Goal: Task Accomplishment & Management: Manage account settings

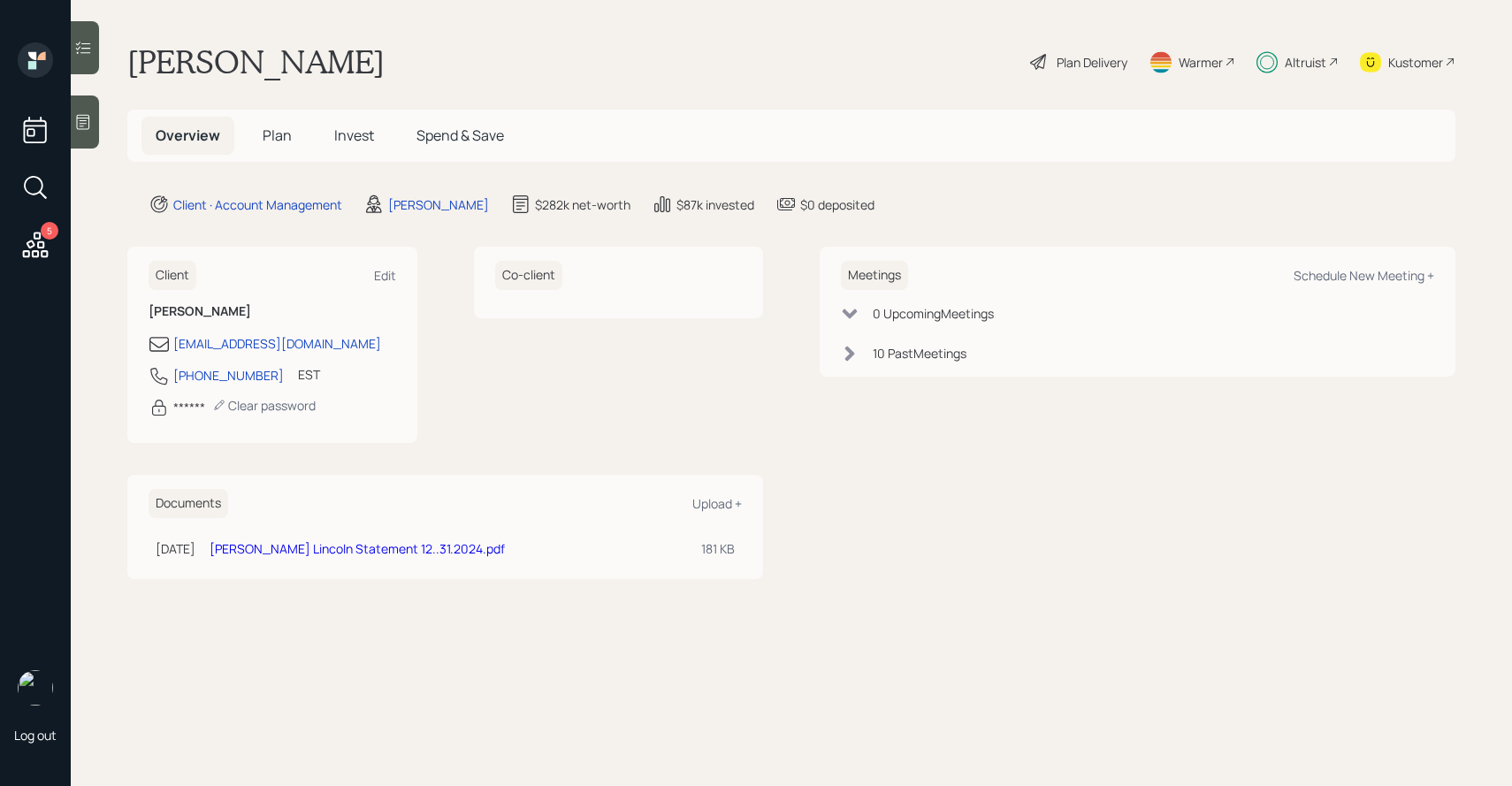
click at [355, 142] on span "Invest" at bounding box center [354, 135] width 39 height 19
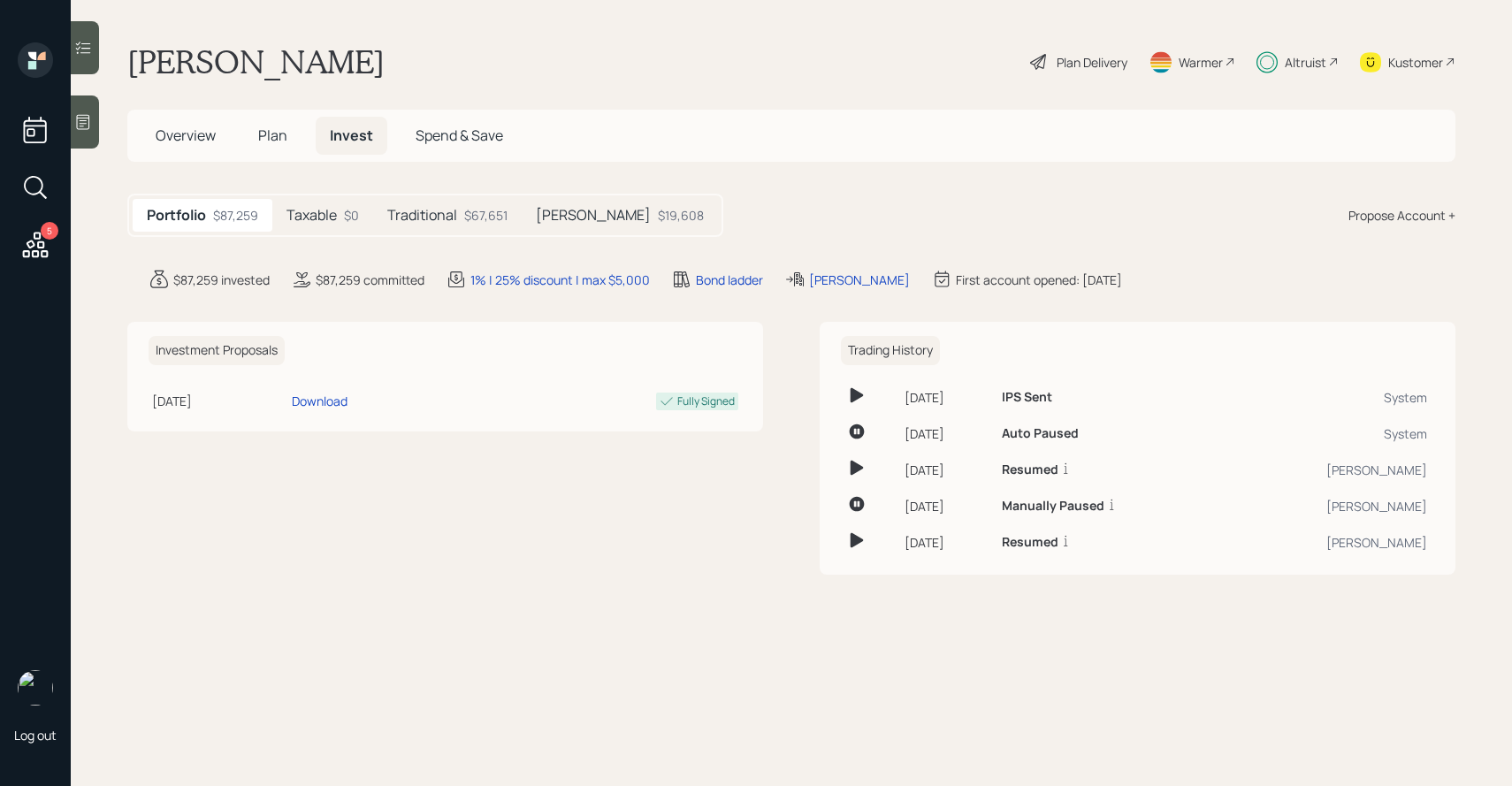
click at [461, 218] on div "Traditional $67,651" at bounding box center [447, 216] width 149 height 33
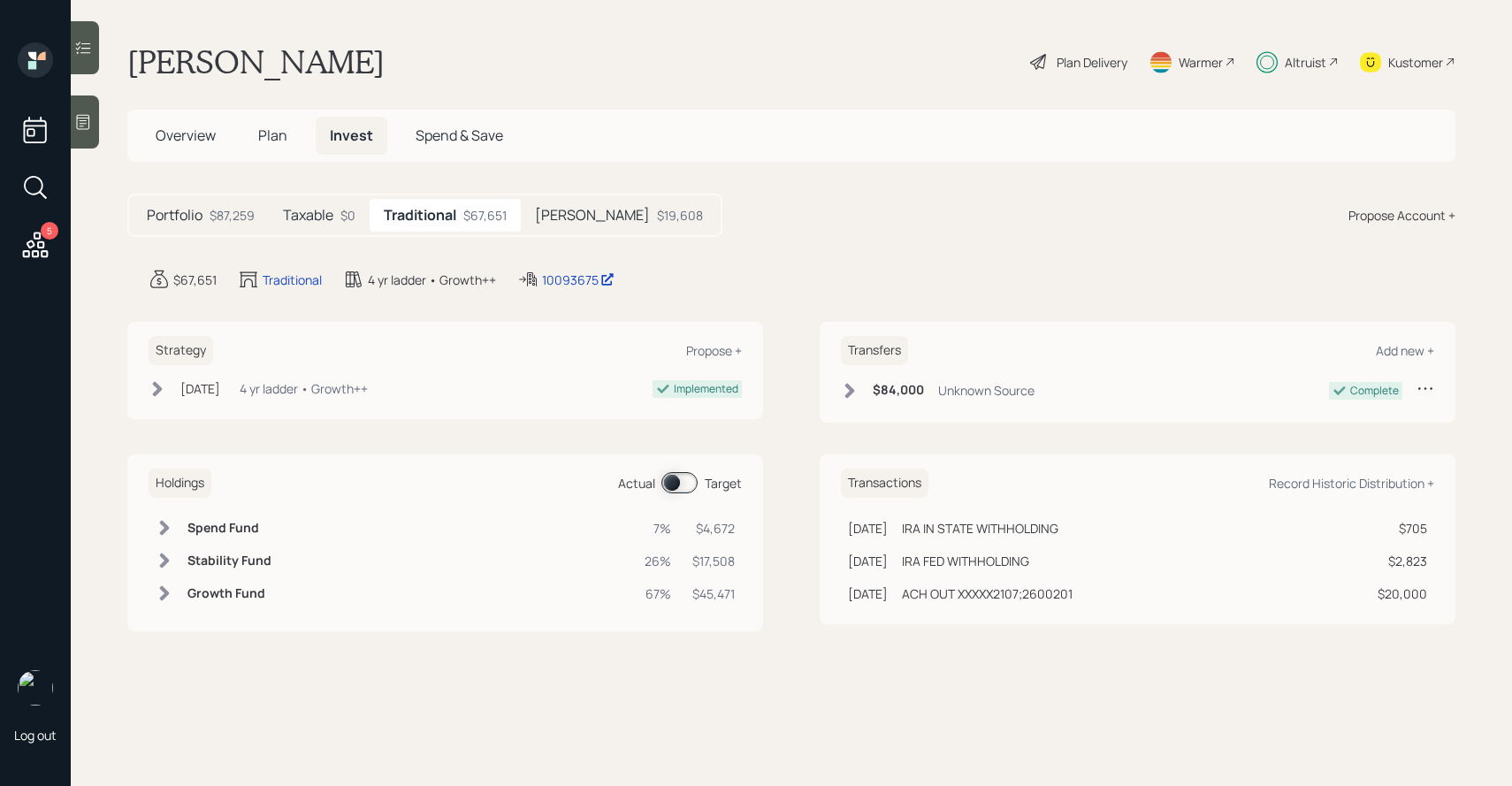
click at [1104, 66] on div "Plan Delivery" at bounding box center [1091, 62] width 71 height 18
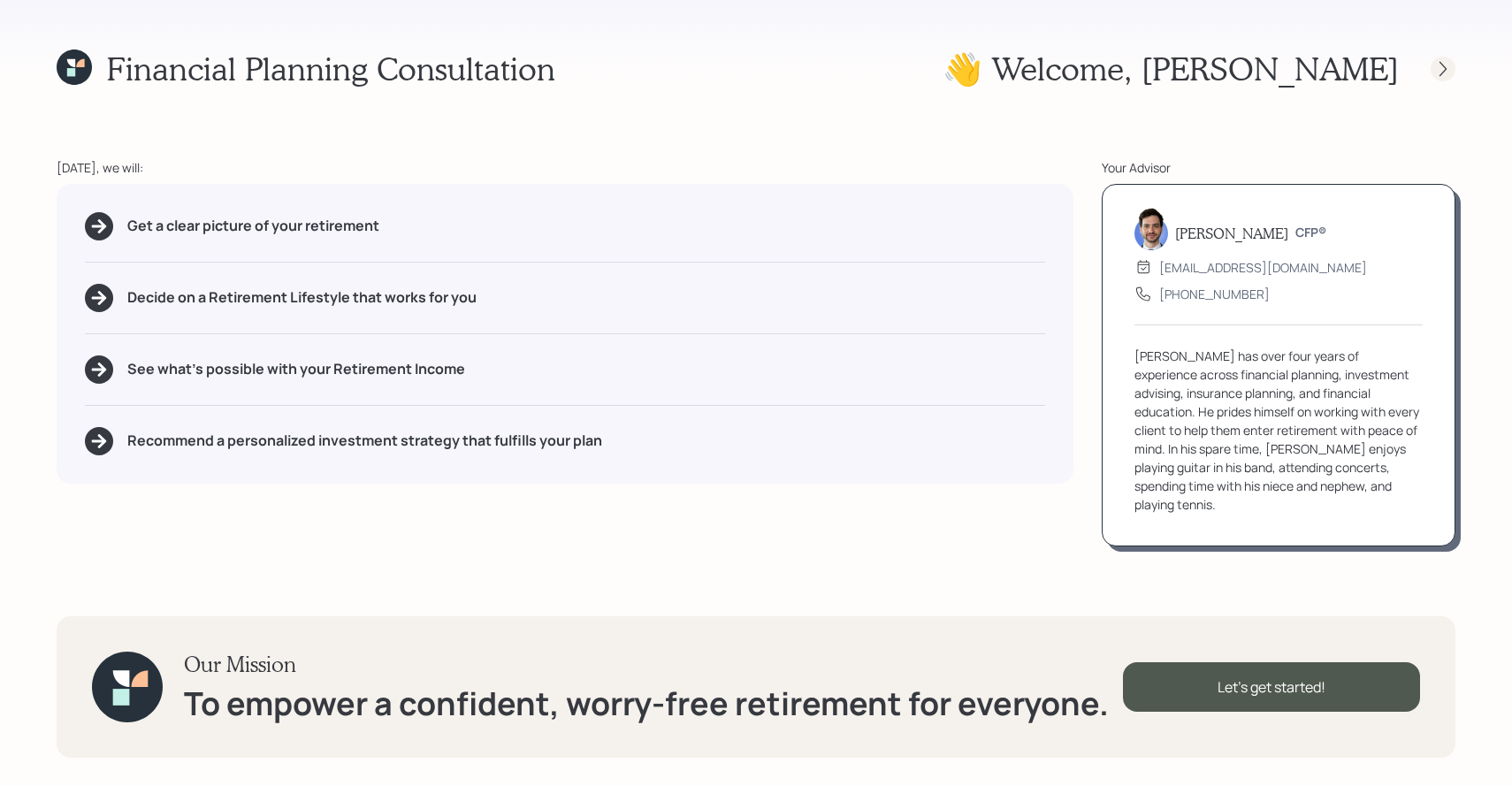
click at [1441, 63] on icon at bounding box center [1443, 68] width 7 height 15
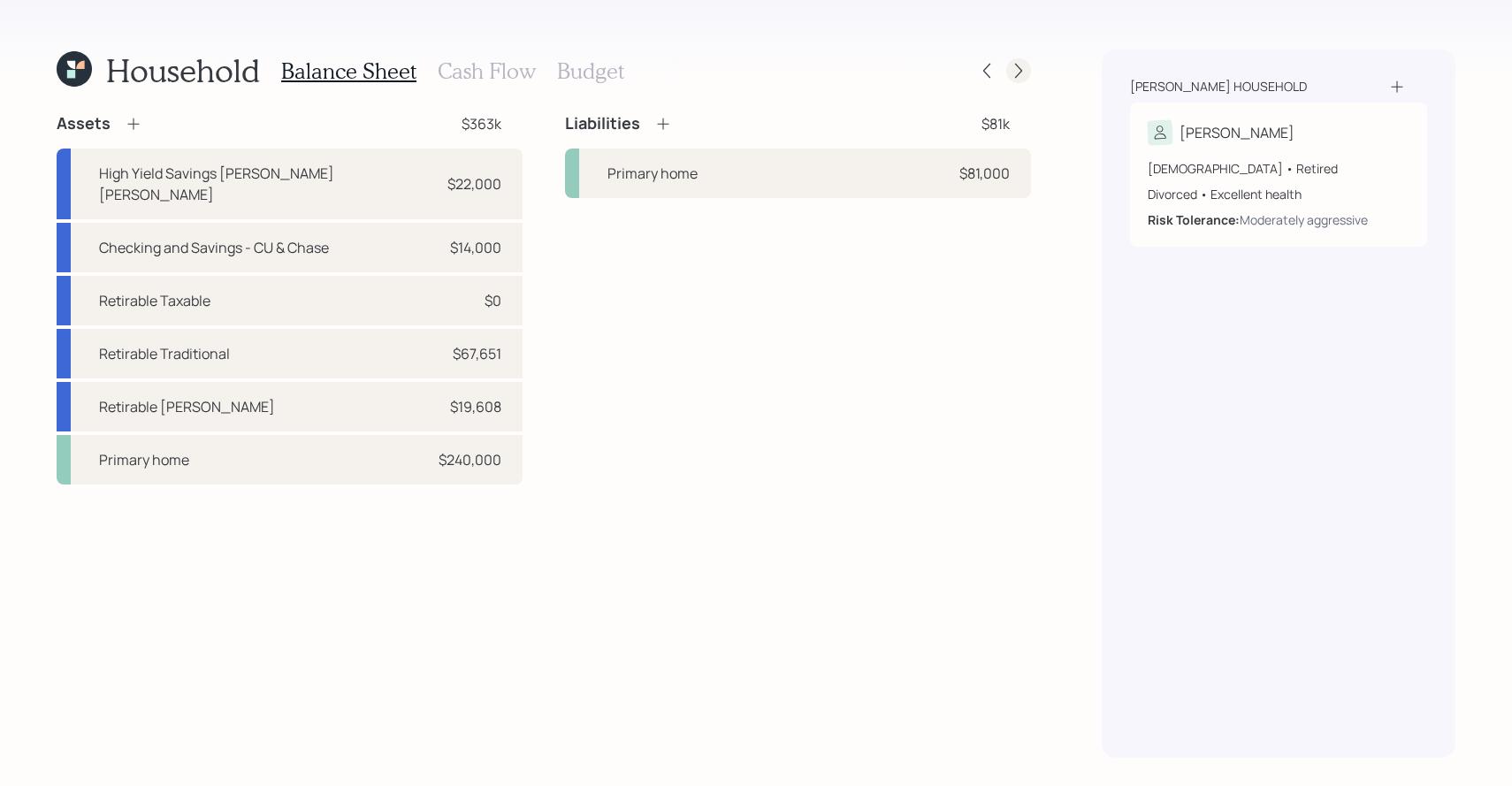
click at [1024, 75] on icon at bounding box center [1018, 70] width 17 height 17
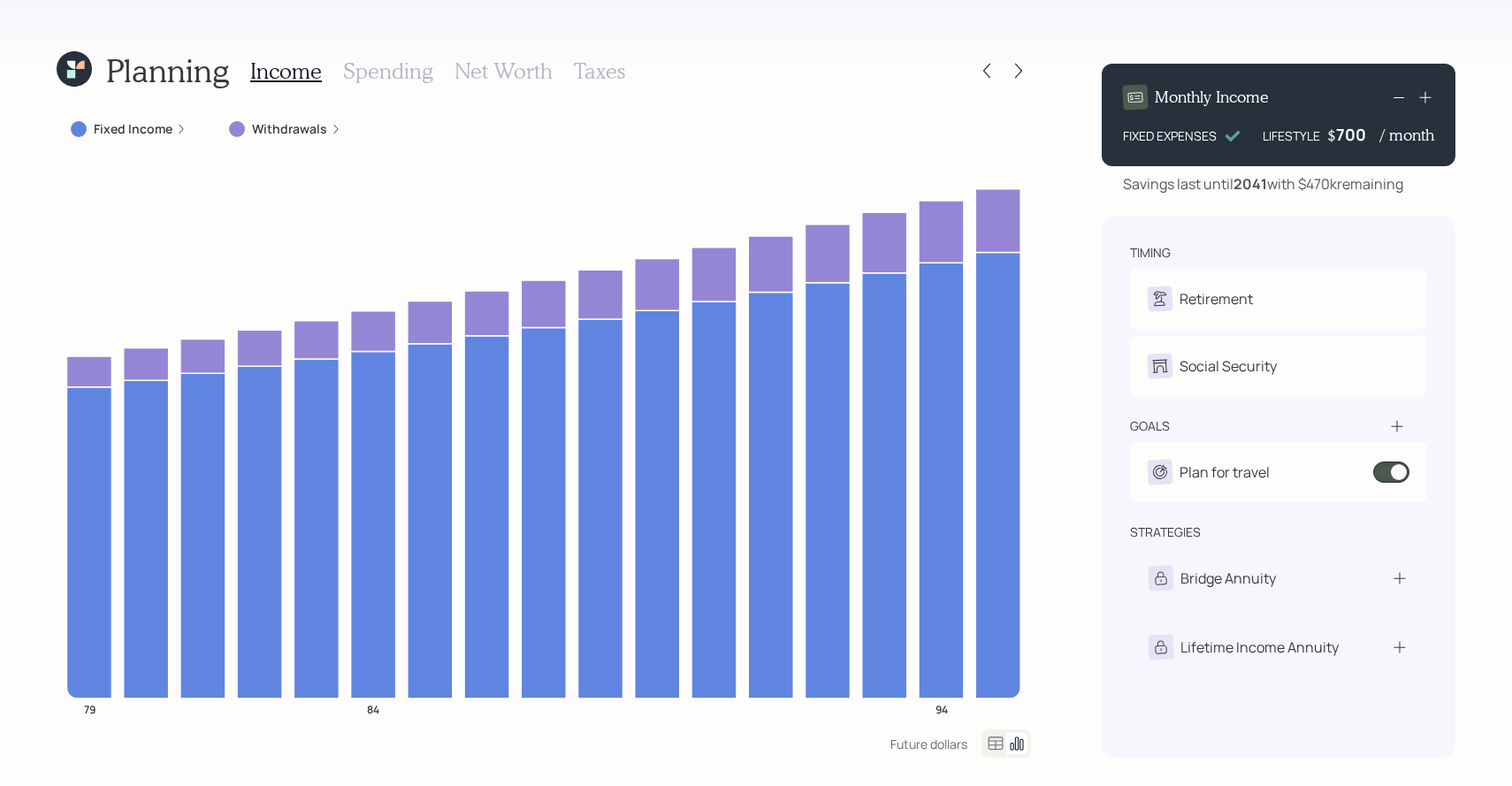
click at [976, 83] on div "Planning Income Spending Net Worth Taxes" at bounding box center [544, 71] width 975 height 42
click at [984, 79] on icon at bounding box center [987, 70] width 17 height 17
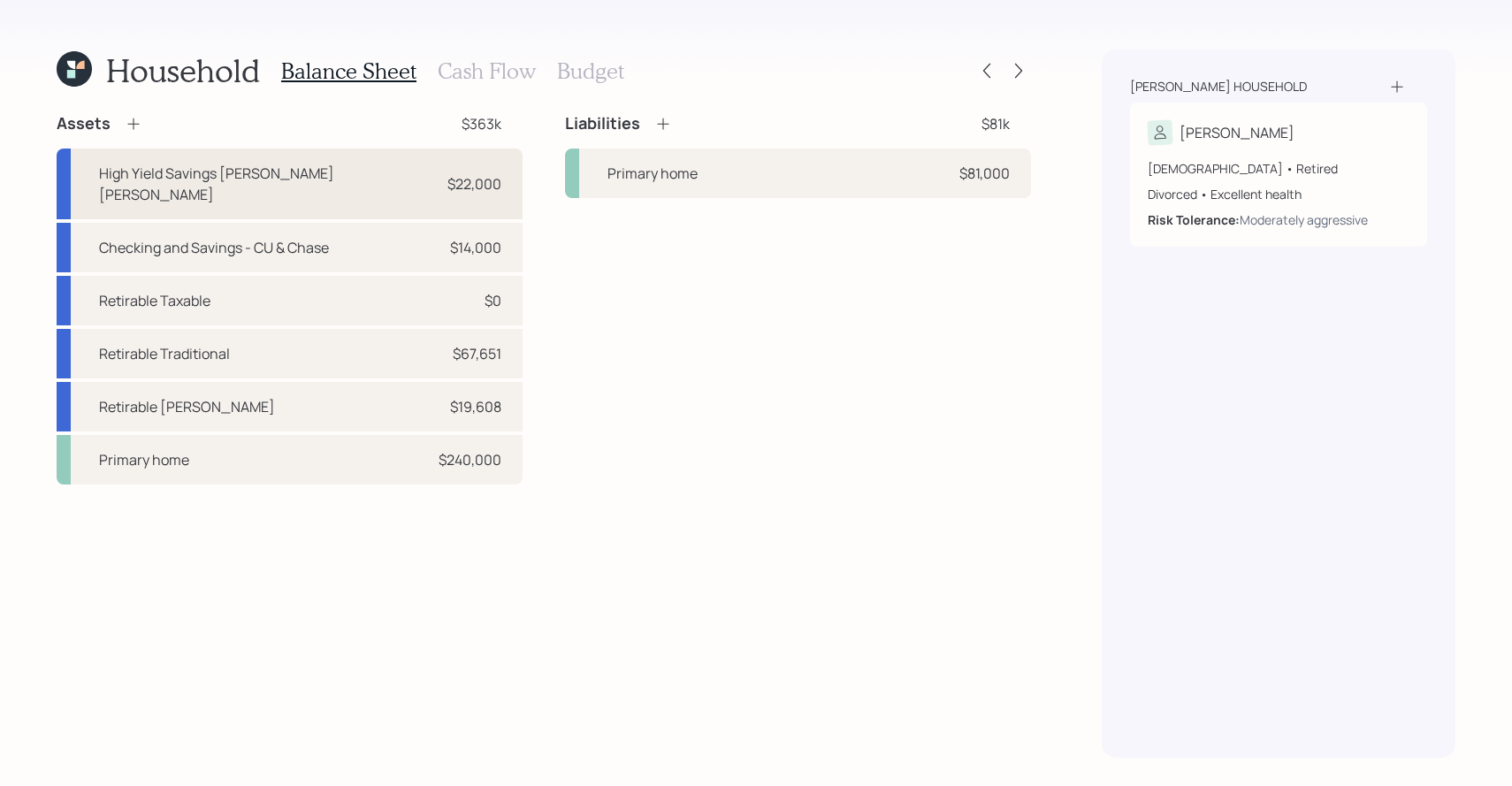
click at [333, 186] on div "High Yield Savings [PERSON_NAME] [PERSON_NAME] $22,000" at bounding box center [289, 184] width 466 height 71
select select "taxable"
click at [306, 237] on div "Checking and Savings - CU & Chase" at bounding box center [214, 247] width 230 height 21
select select "taxable"
click at [306, 276] on div "Retirable Taxable $0" at bounding box center [289, 300] width 466 height 50
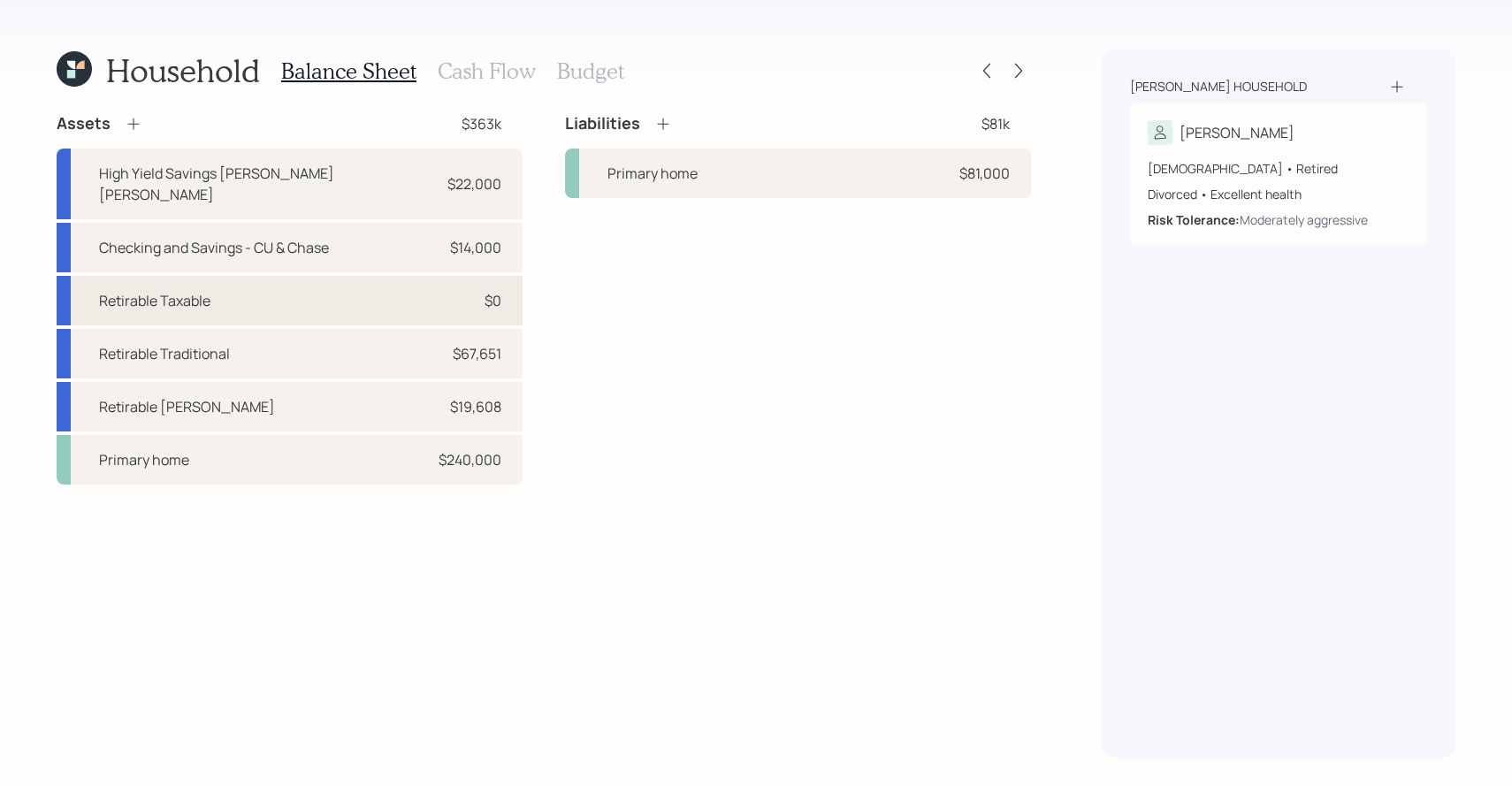
select select "taxable"
select select "balanced"
click at [305, 329] on div "Retirable Traditional $67,651" at bounding box center [289, 354] width 466 height 50
select select "ira"
select select "balanced"
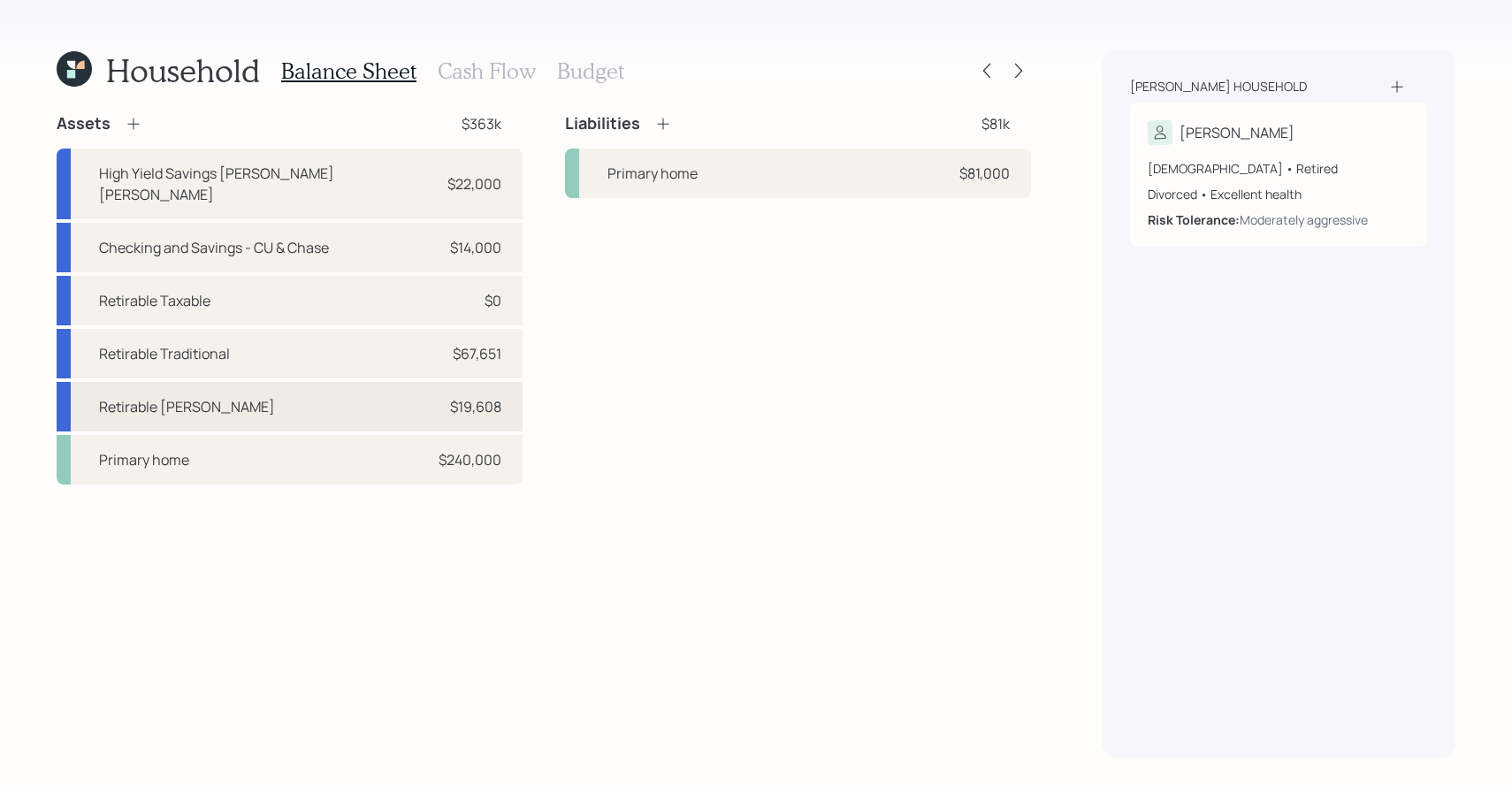
click at [296, 382] on div "Retirable [PERSON_NAME] $19,608" at bounding box center [289, 407] width 466 height 50
select select "roth_ira"
select select "balanced"
click at [284, 343] on div "Retirable Traditional $67,651" at bounding box center [289, 354] width 466 height 50
select select "ira"
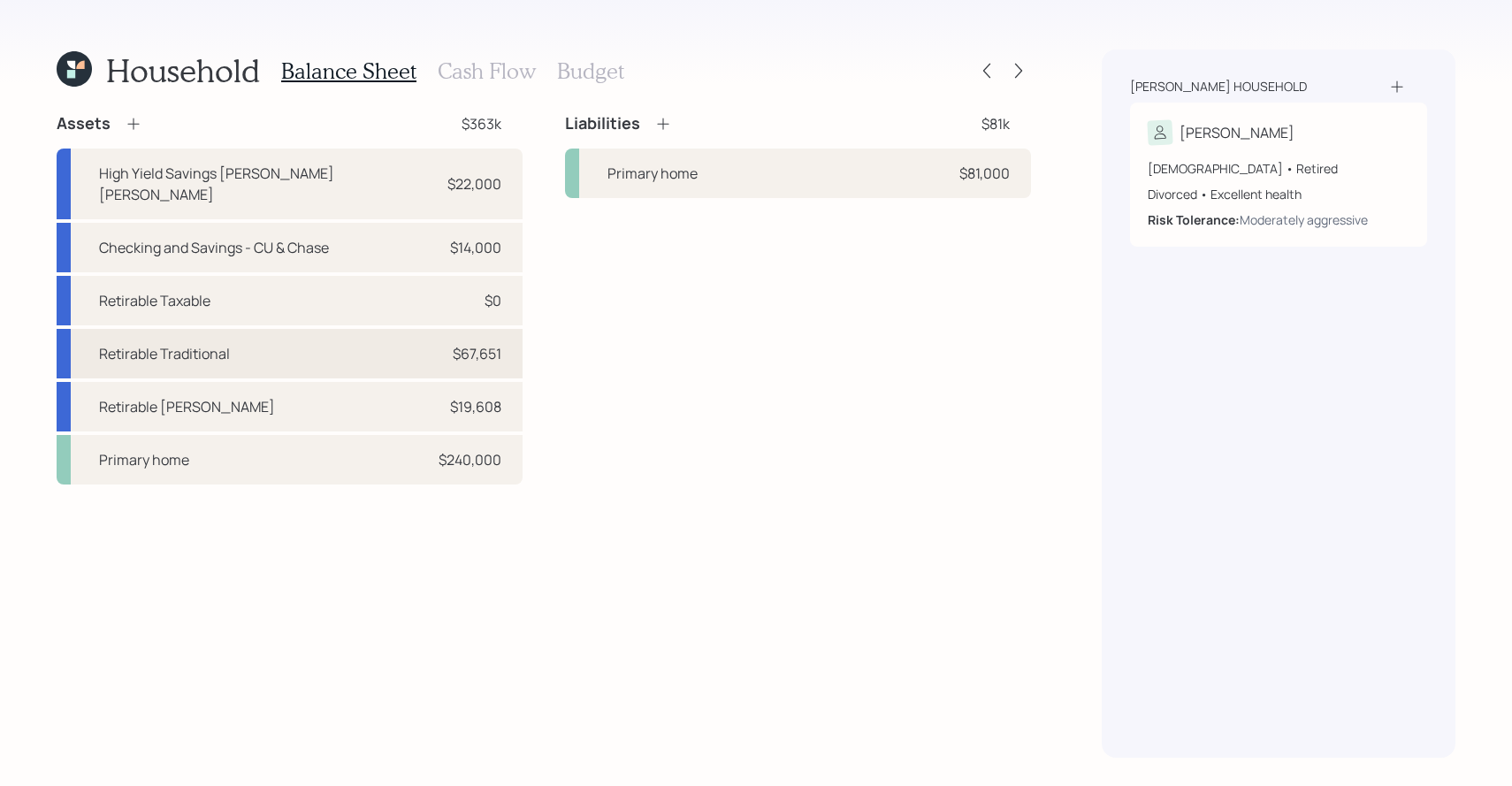
select select "balanced"
click at [272, 336] on div "Retirable Traditional $67,651" at bounding box center [289, 354] width 466 height 50
select select "ira"
select select "balanced"
click at [1021, 72] on icon at bounding box center [1018, 70] width 17 height 17
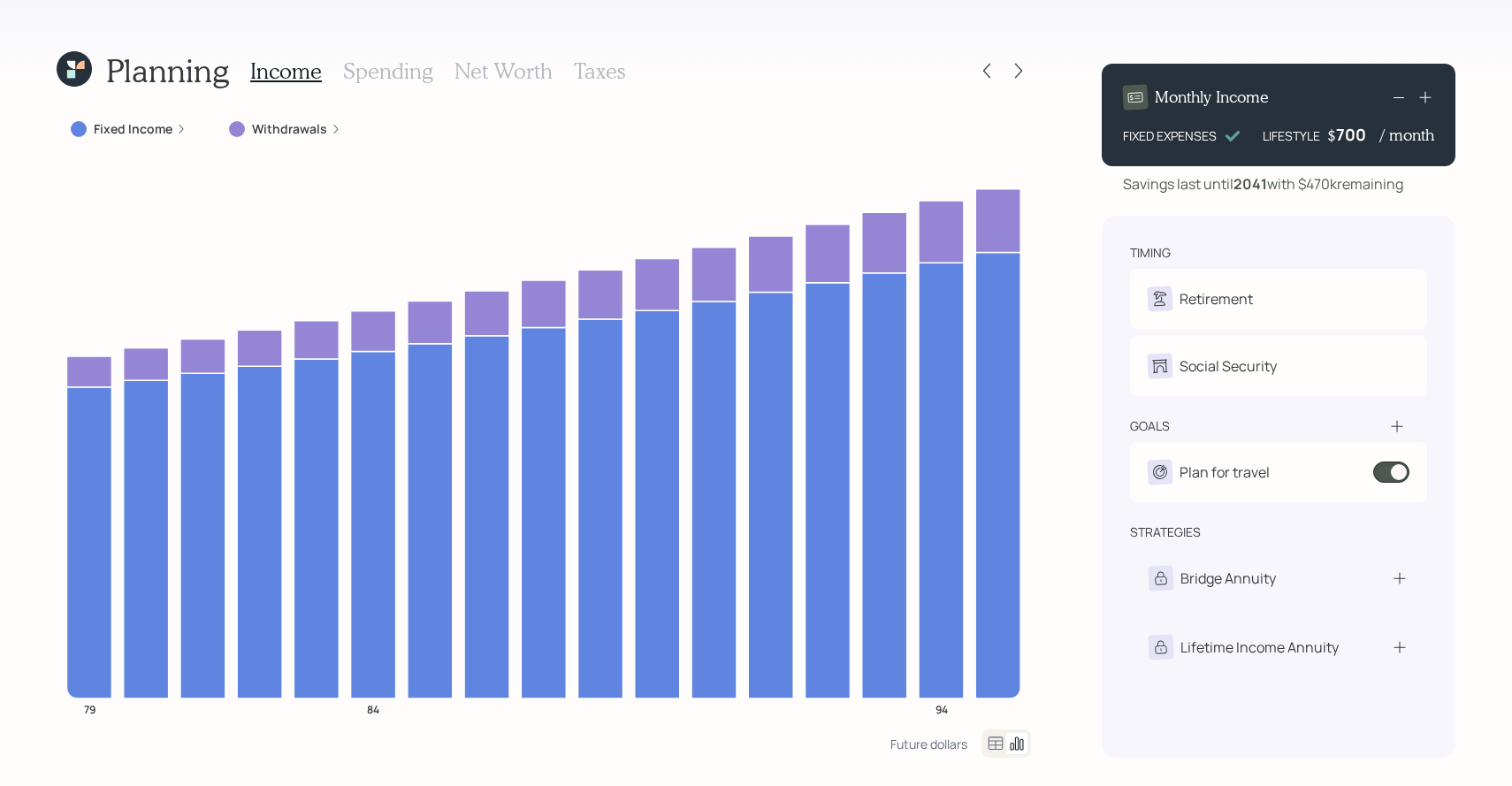
click at [87, 68] on icon at bounding box center [74, 69] width 36 height 36
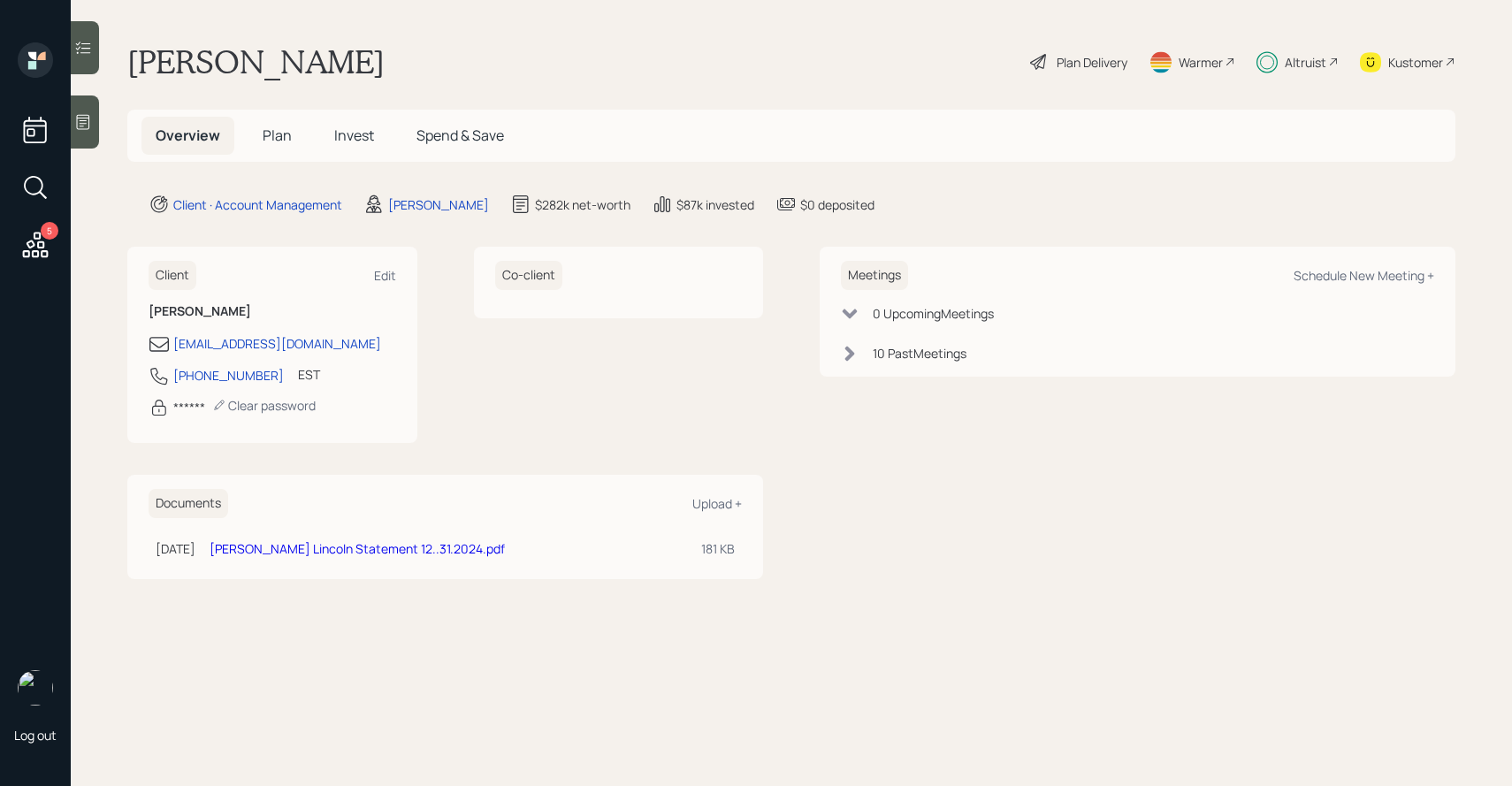
click at [356, 144] on span "Invest" at bounding box center [354, 135] width 39 height 19
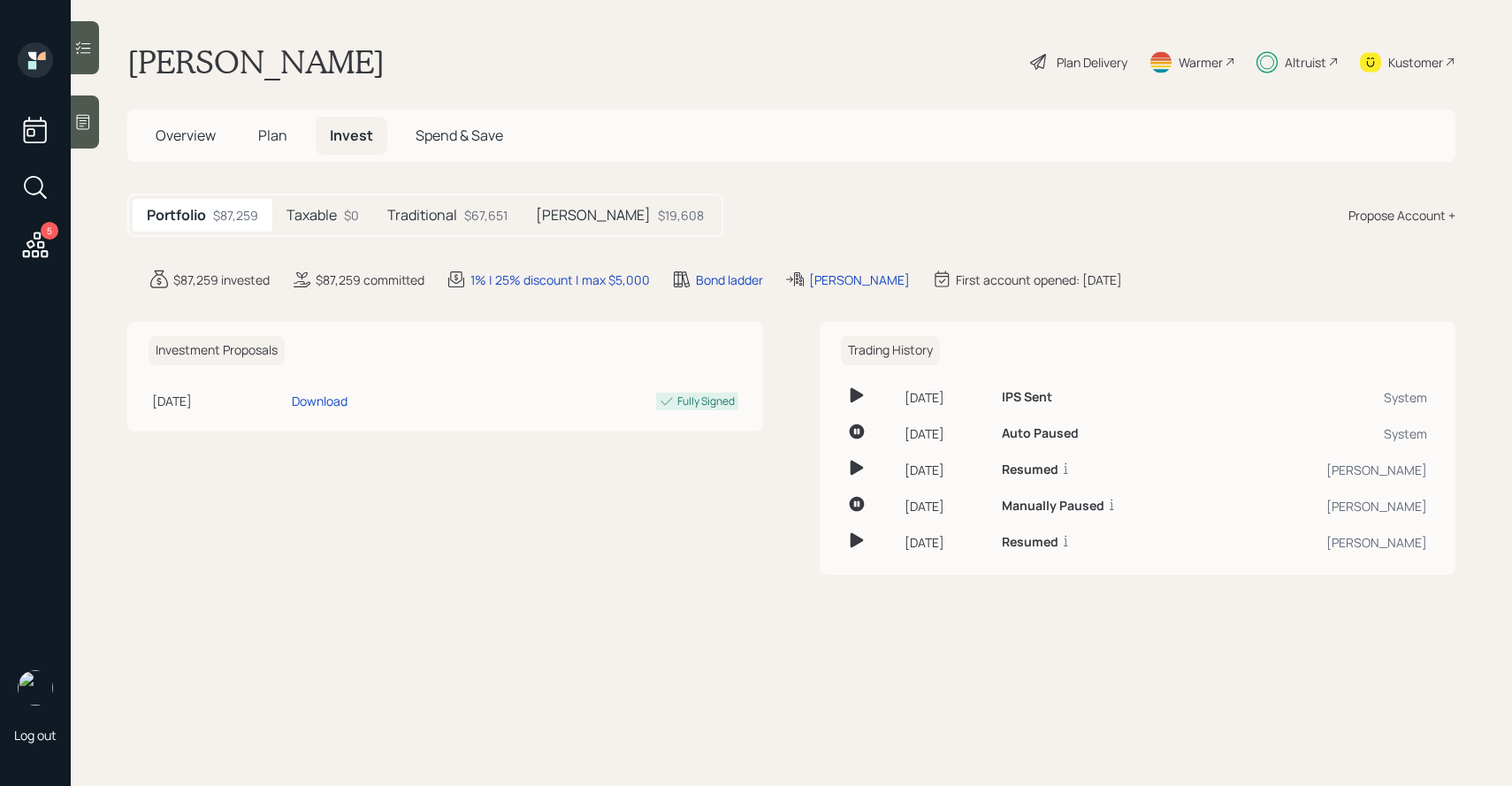
click at [416, 219] on h5 "Traditional" at bounding box center [423, 215] width 70 height 17
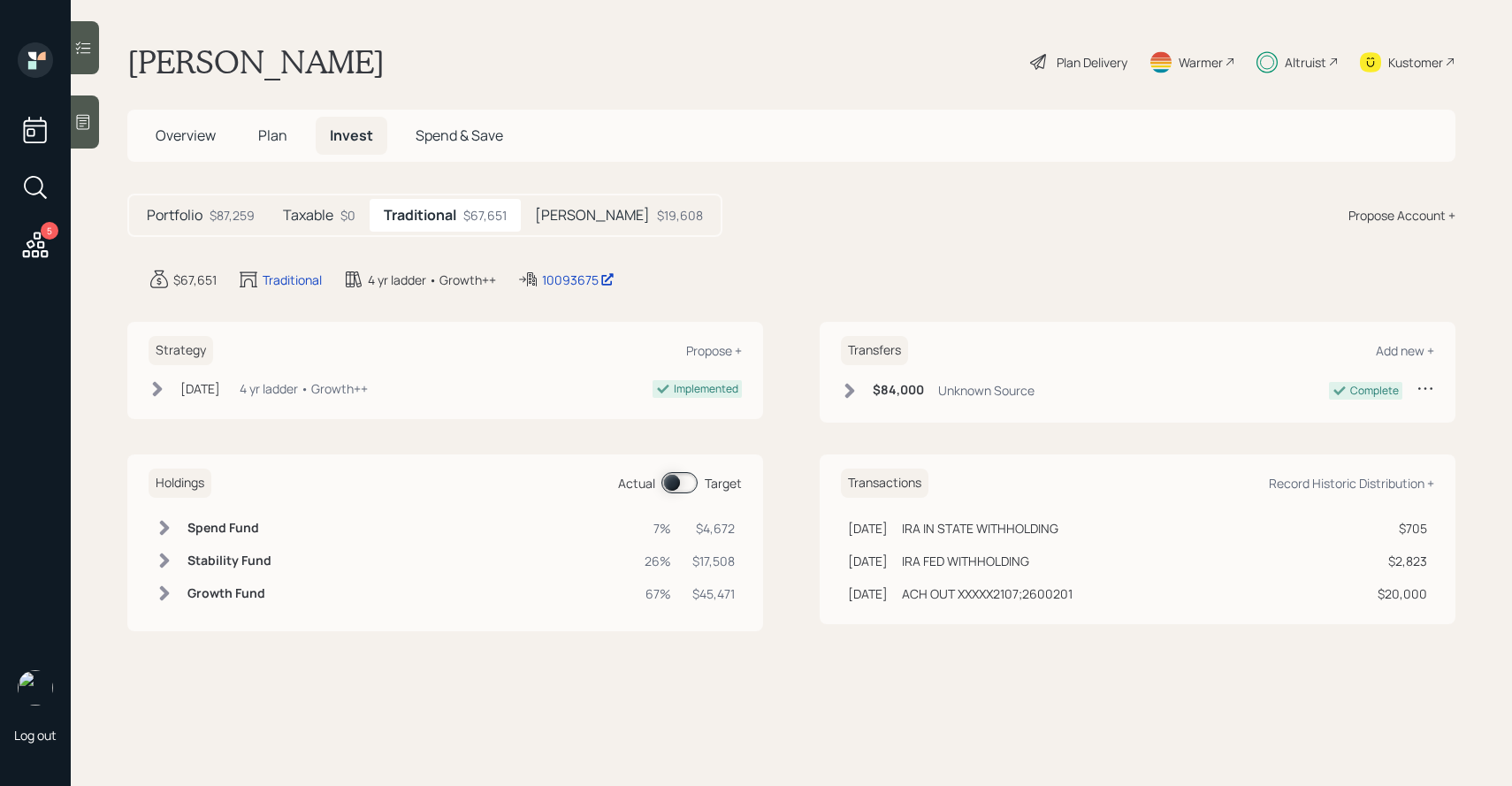
click at [681, 490] on span at bounding box center [679, 482] width 36 height 21
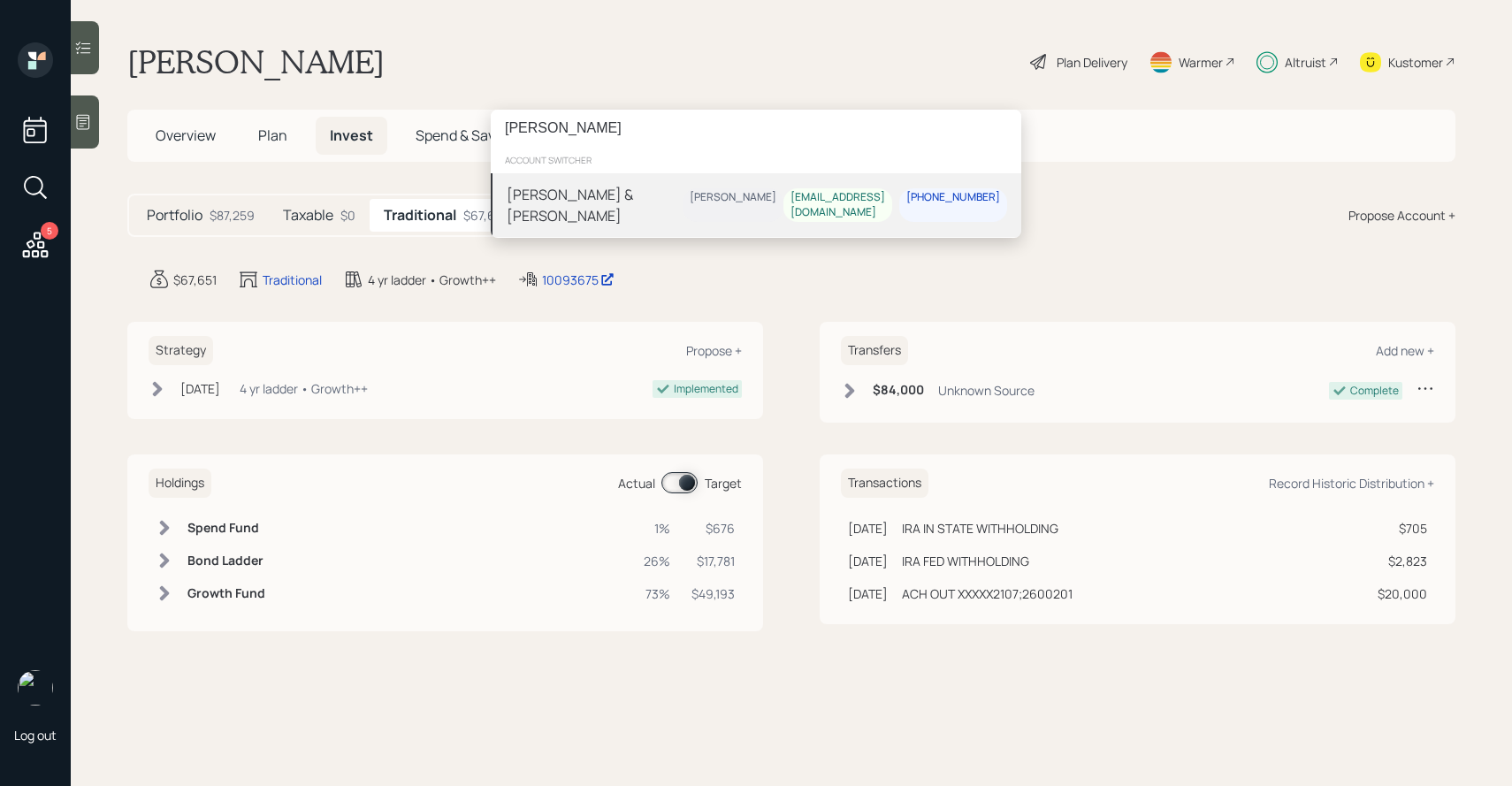
type input "[PERSON_NAME]"
click at [622, 207] on div "[PERSON_NAME] & [PERSON_NAME]" at bounding box center [595, 205] width 176 height 42
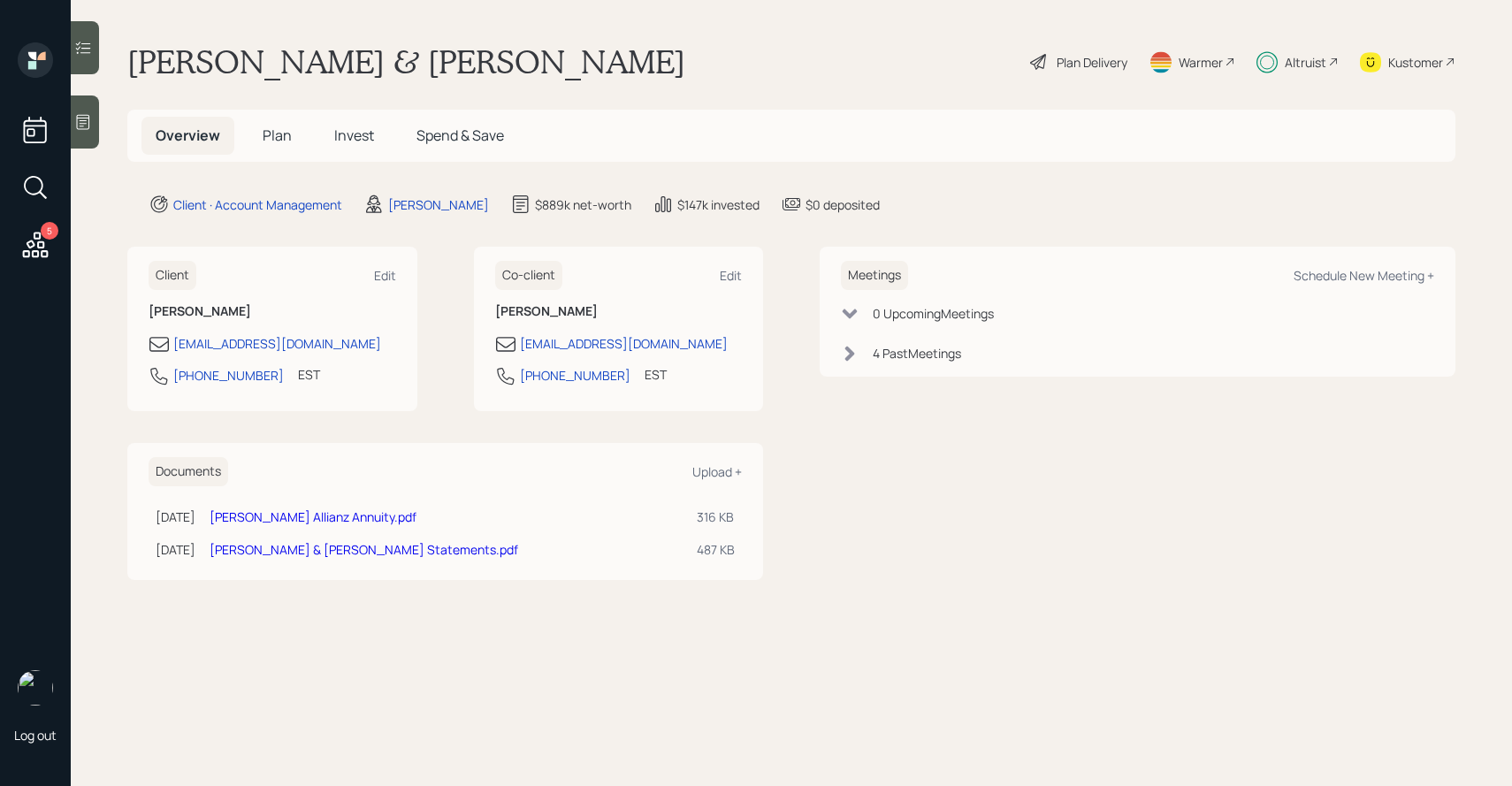
click at [359, 130] on span "Invest" at bounding box center [354, 135] width 39 height 19
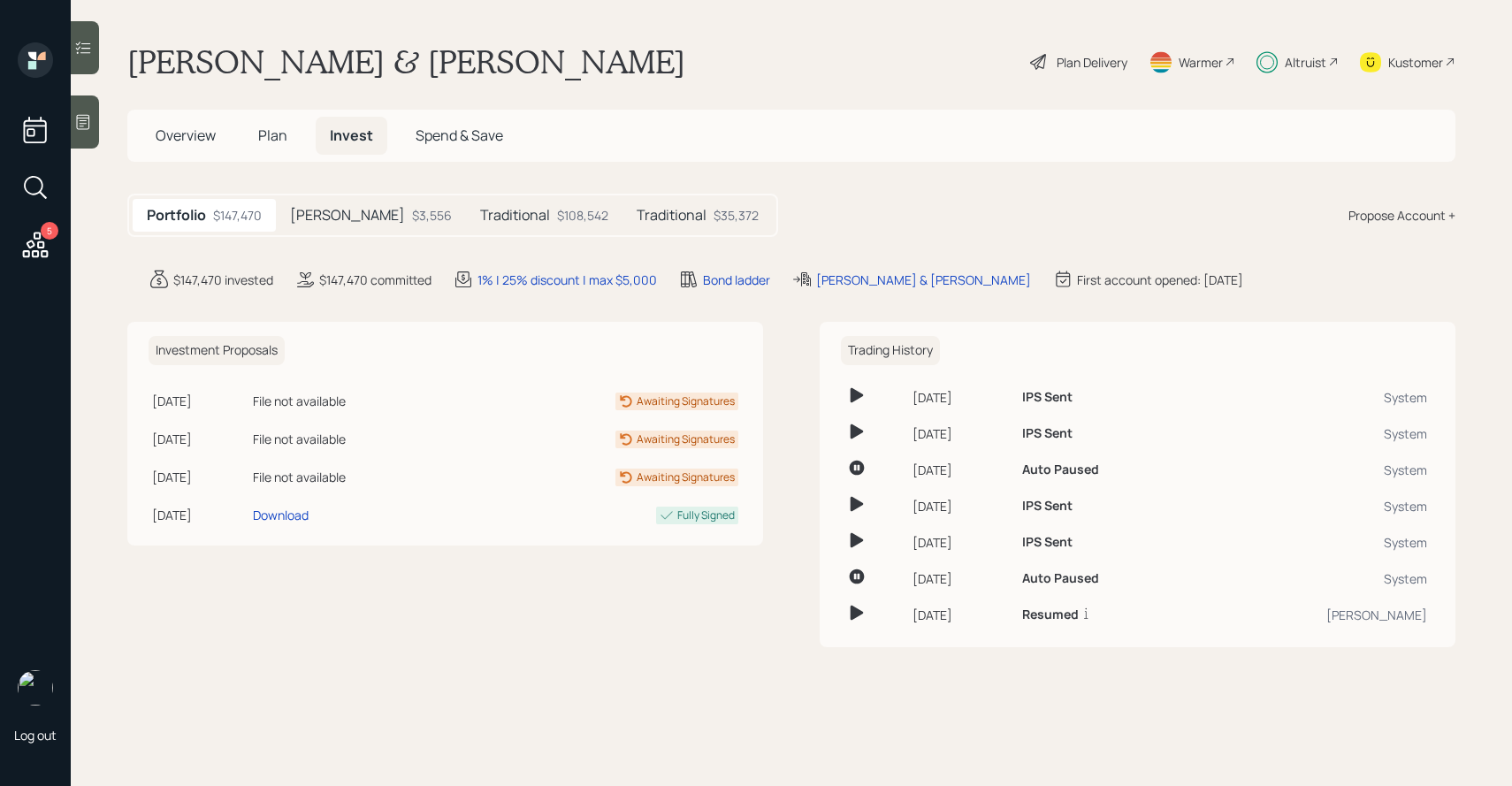
click at [83, 41] on icon at bounding box center [83, 47] width 17 height 17
